Goal: Task Accomplishment & Management: Manage account settings

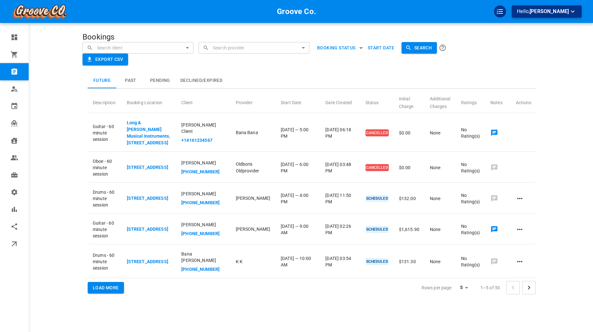
click at [543, 12] on span "[PERSON_NAME]" at bounding box center [548, 11] width 39 height 6
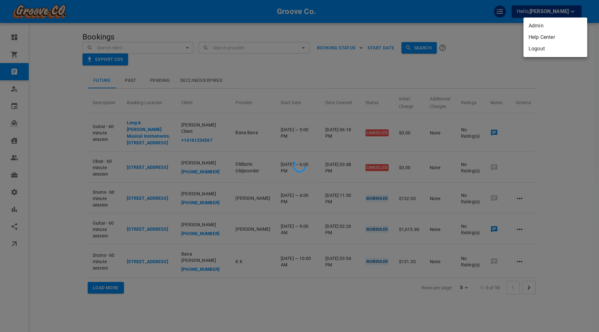
click at [183, 87] on div at bounding box center [299, 166] width 599 height 332
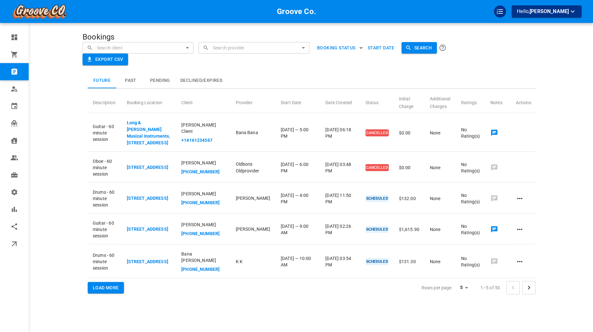
click at [161, 82] on button "Pending" at bounding box center [160, 80] width 30 height 15
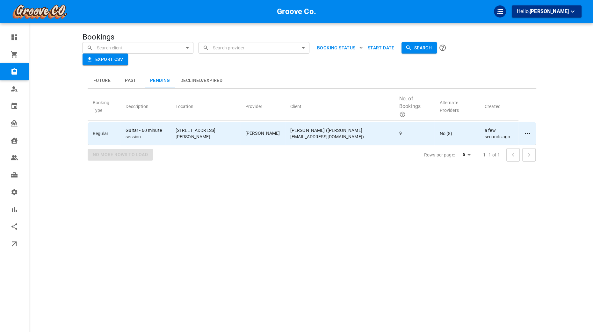
click at [523, 133] on icon at bounding box center [527, 134] width 8 height 8
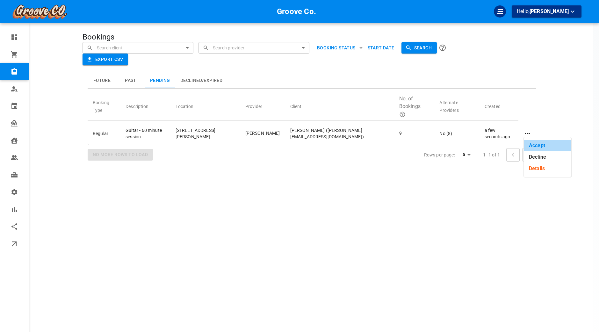
click at [526, 145] on li "Accept" at bounding box center [547, 145] width 47 height 11
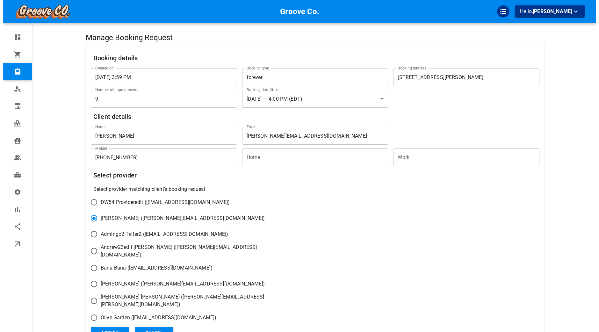
scroll to position [32, 0]
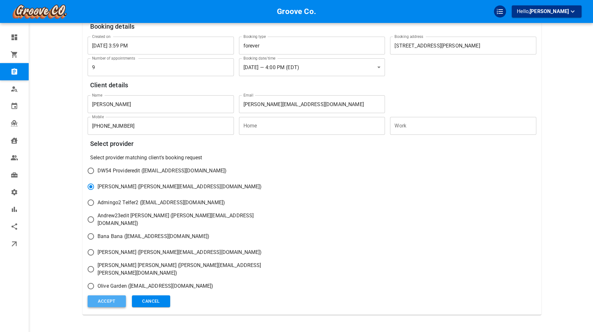
click at [97, 296] on button "ACCEPT" at bounding box center [107, 301] width 38 height 12
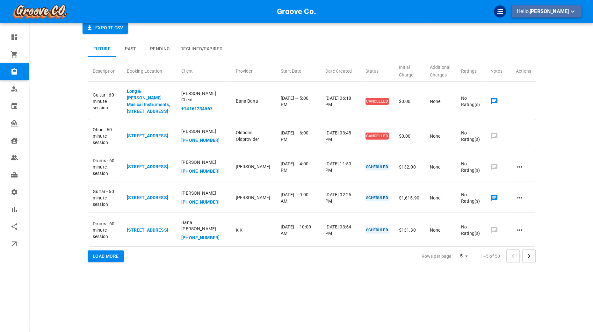
click at [558, 16] on button "Hello, Omar Tahir" at bounding box center [547, 11] width 70 height 12
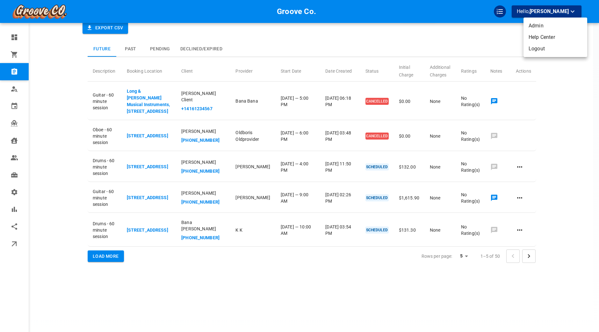
click at [541, 55] on ul "Admin Help Center Logout" at bounding box center [555, 37] width 64 height 39
click at [542, 48] on li "Logout" at bounding box center [555, 48] width 64 height 11
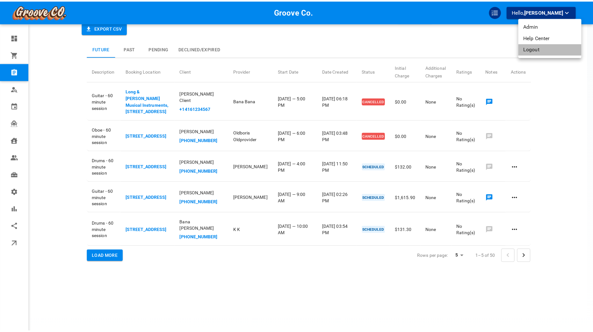
scroll to position [21, 0]
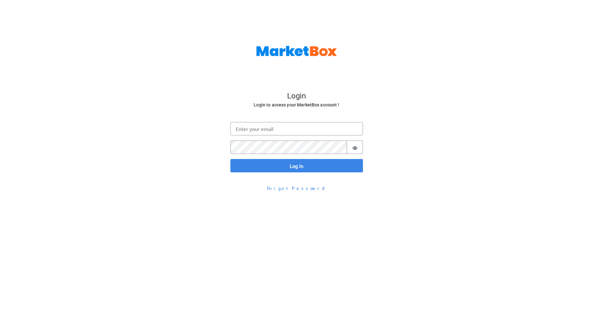
scroll to position [21, 0]
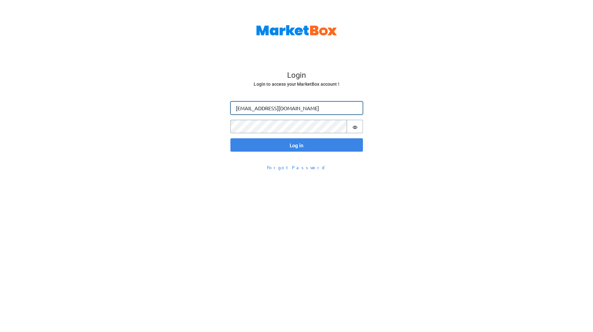
click at [248, 110] on input "[EMAIL_ADDRESS][DOMAIN_NAME]" at bounding box center [296, 107] width 133 height 13
type input "[PERSON_NAME][EMAIL_ADDRESS][DOMAIN_NAME]"
click at [230, 138] on button "Log in" at bounding box center [296, 144] width 133 height 13
